Goal: Task Accomplishment & Management: Manage account settings

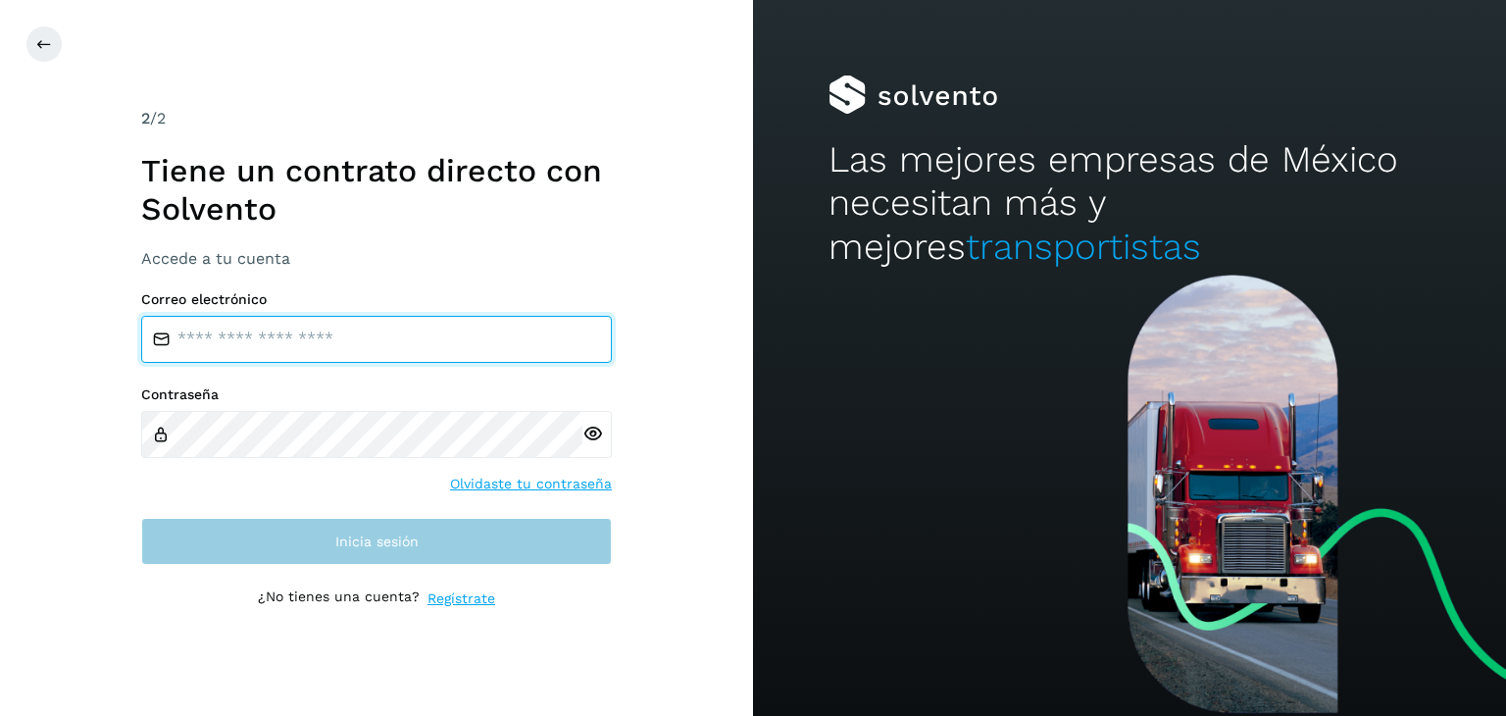
type input "**********"
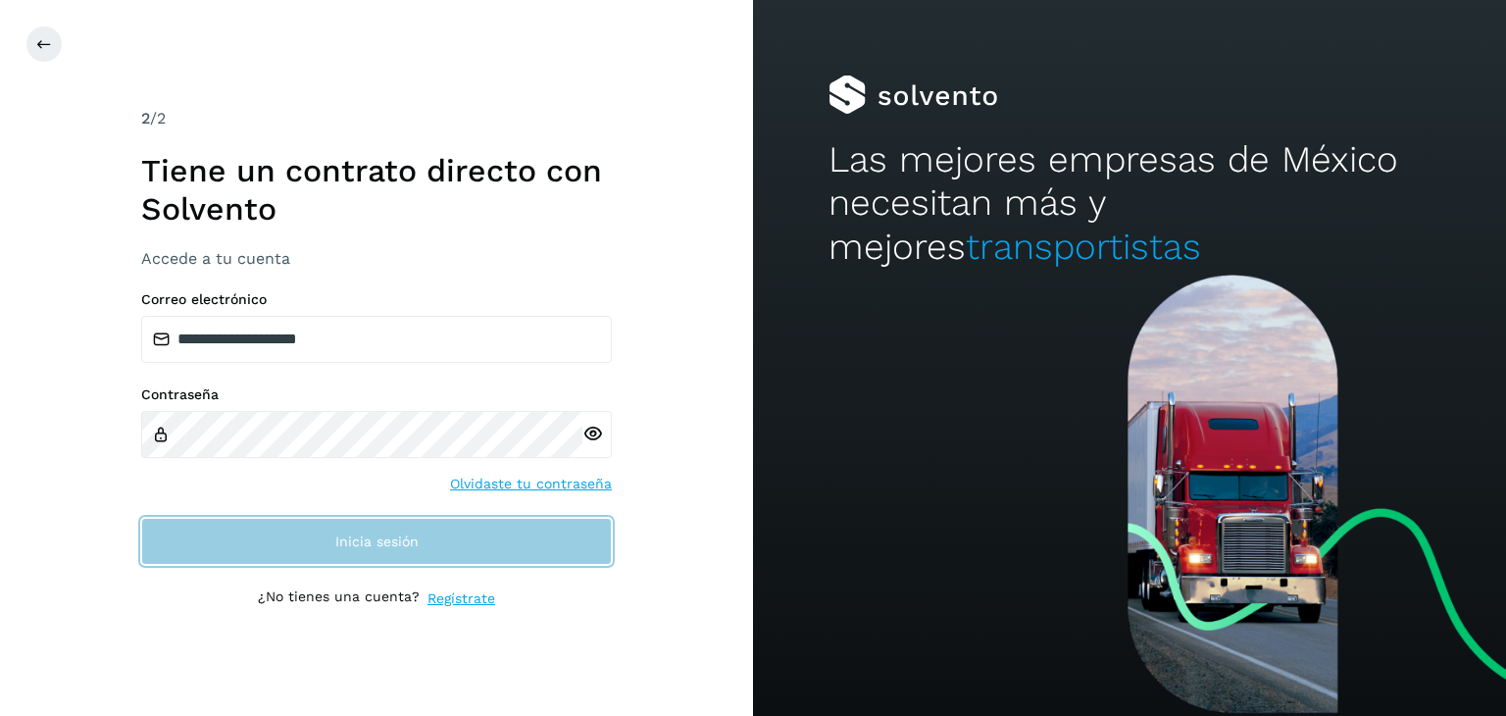
click at [358, 552] on button "Inicia sesión" at bounding box center [376, 541] width 471 height 47
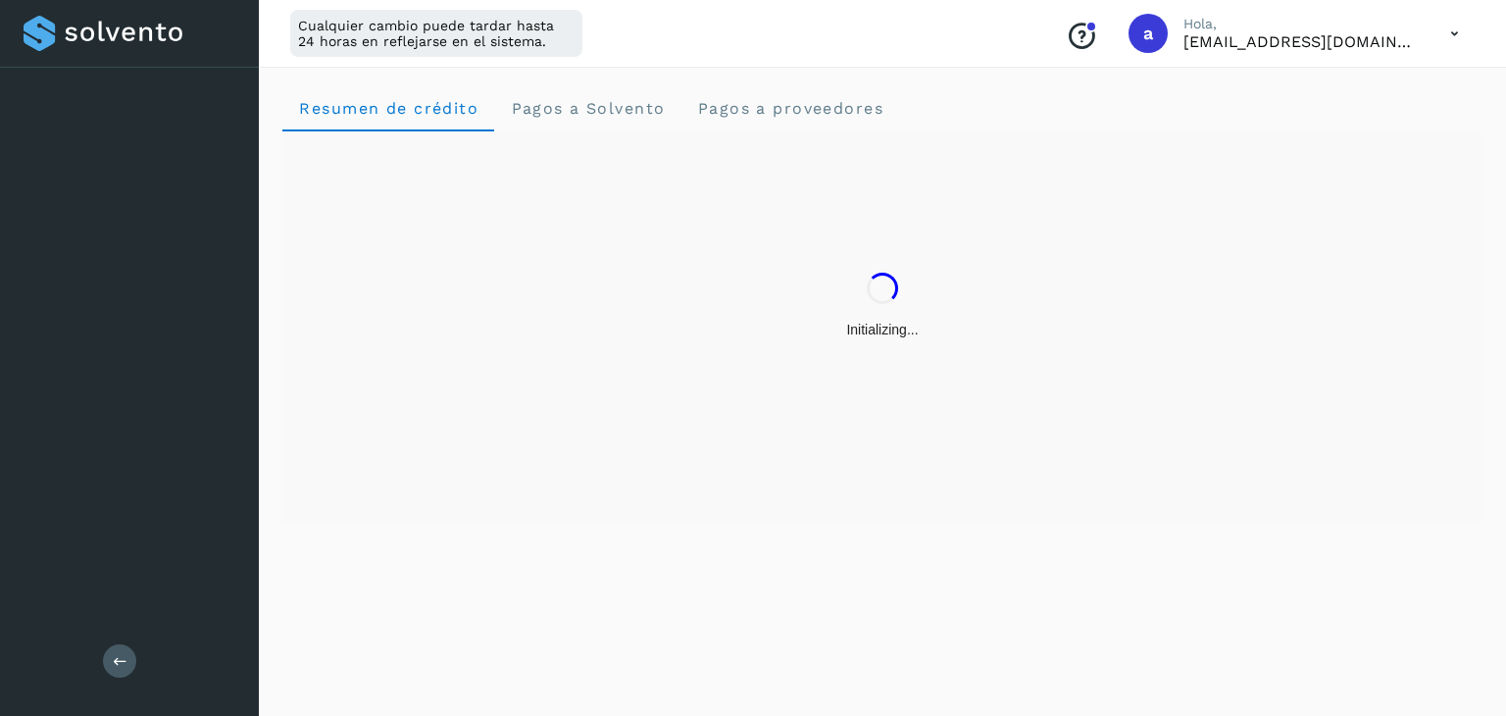
click at [396, 554] on div "Resumen de crédito Pagos a Solvento Pagos a proveedores" at bounding box center [882, 388] width 1247 height 655
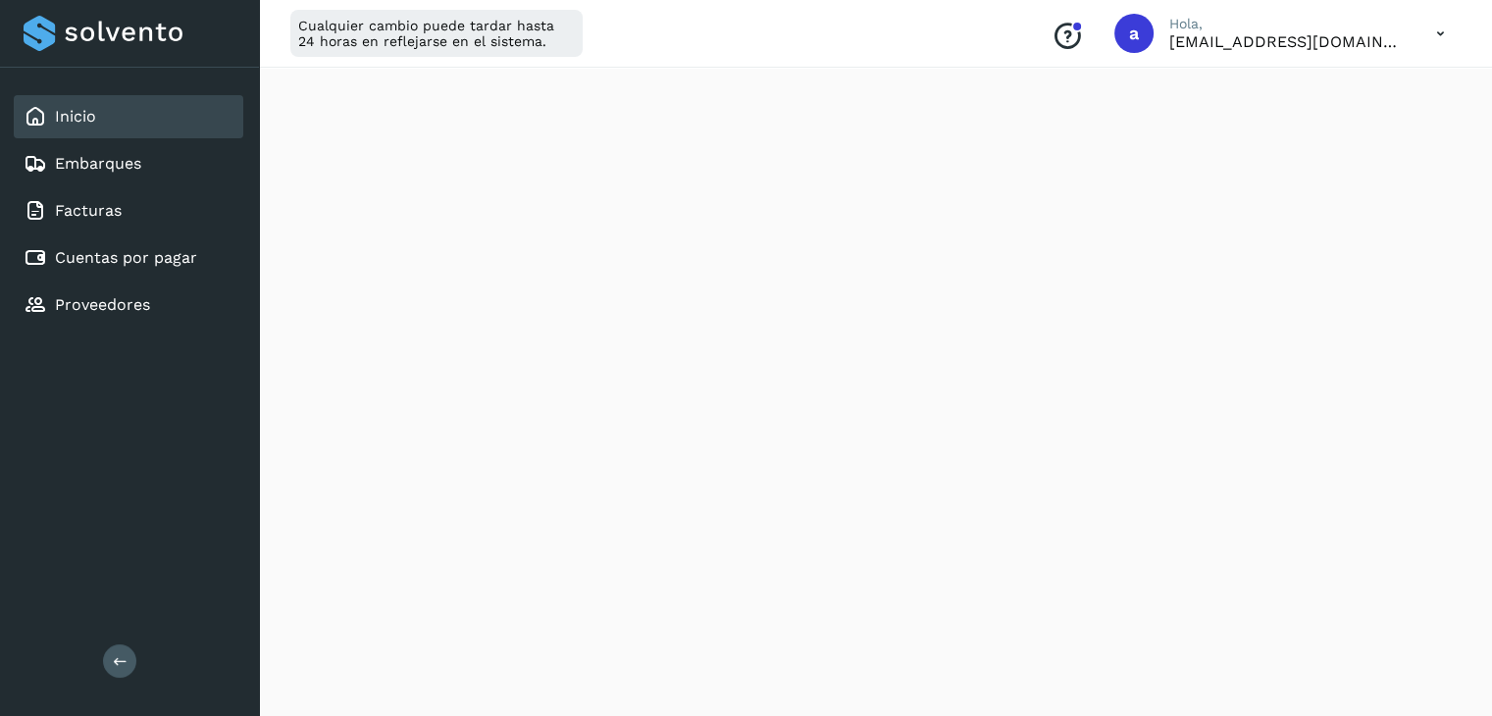
scroll to position [490, 0]
click at [1440, 39] on icon at bounding box center [1440, 34] width 40 height 40
click at [1324, 130] on div "Cerrar sesión" at bounding box center [1342, 126] width 233 height 37
